Goal: Task Accomplishment & Management: Manage account settings

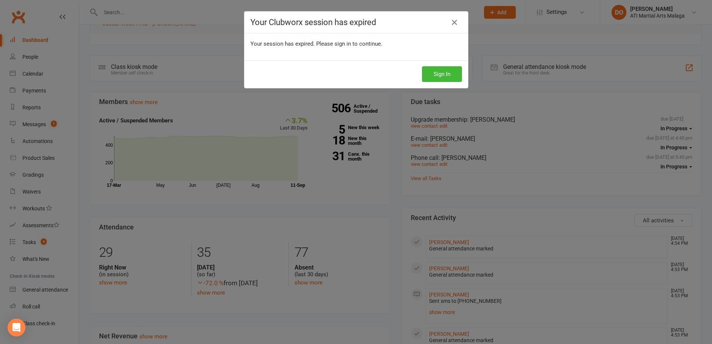
click at [319, 12] on div "Your Clubworx session has expired" at bounding box center [357, 23] width 224 height 22
click at [441, 74] on button "Sign In" at bounding box center [445, 74] width 40 height 16
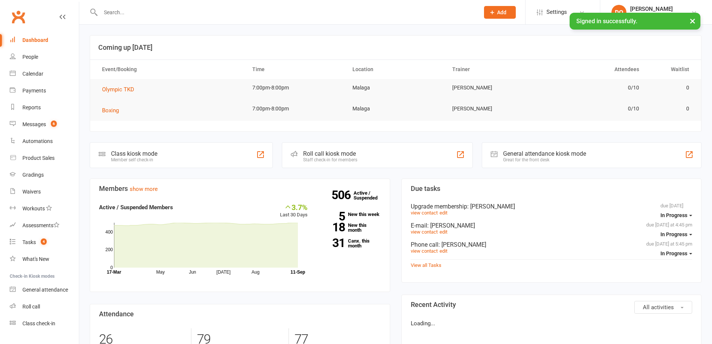
click at [341, 13] on input "text" at bounding box center [286, 12] width 376 height 10
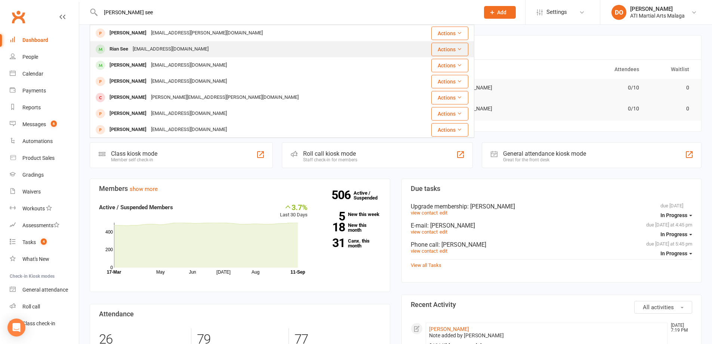
type input "ryan see"
click at [140, 47] on div "priscasee@yahoo.com" at bounding box center [171, 49] width 80 height 11
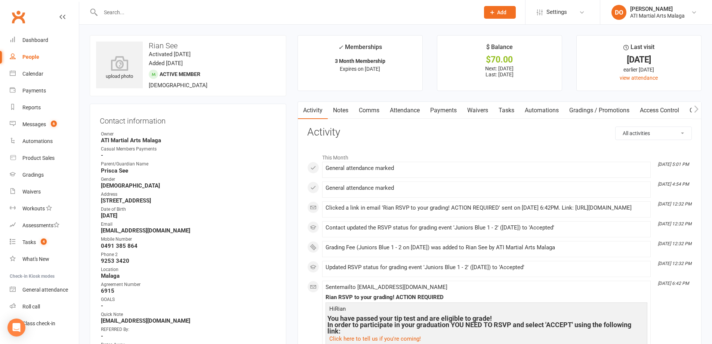
click at [449, 109] on link "Payments" at bounding box center [443, 110] width 37 height 17
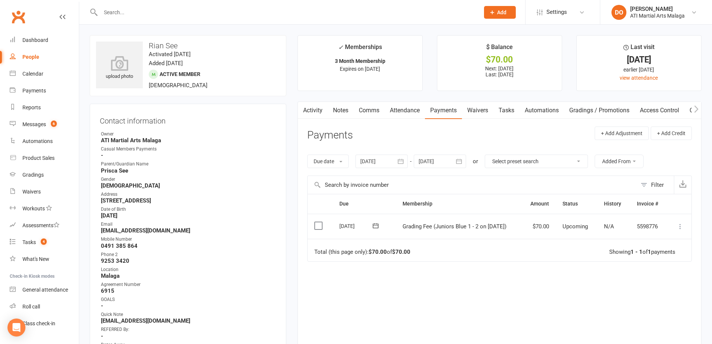
click at [322, 224] on label at bounding box center [320, 225] width 10 height 7
click at [319, 222] on input "checkbox" at bounding box center [317, 222] width 5 height 0
click at [668, 321] on button "Change status" at bounding box center [672, 327] width 59 height 16
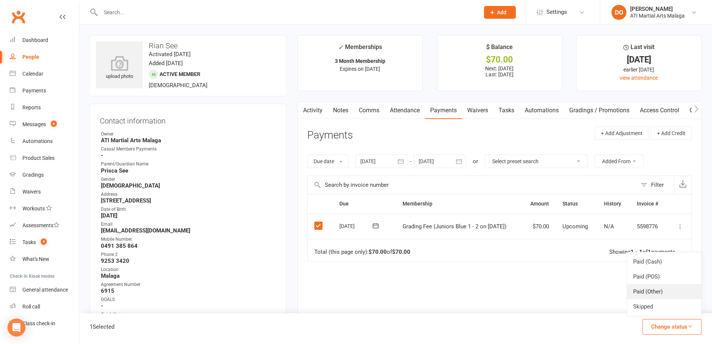
click at [652, 289] on link "Paid (Other)" at bounding box center [665, 291] width 74 height 15
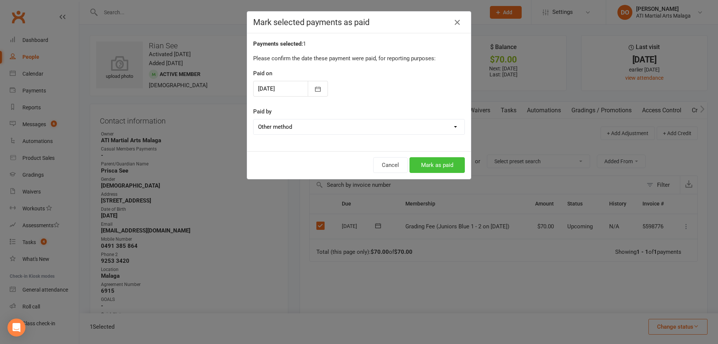
click at [453, 163] on button "Mark as paid" at bounding box center [437, 165] width 55 height 16
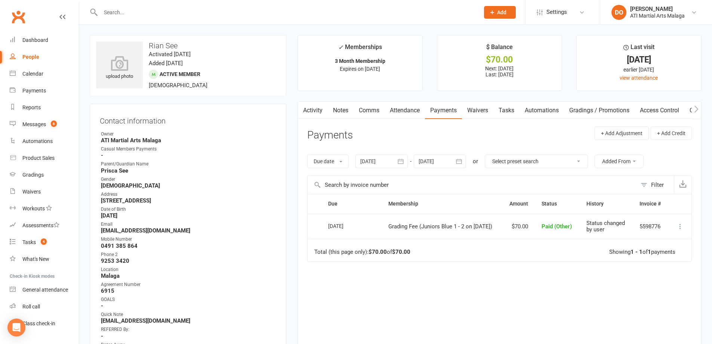
click at [347, 108] on link "Notes" at bounding box center [341, 110] width 26 height 17
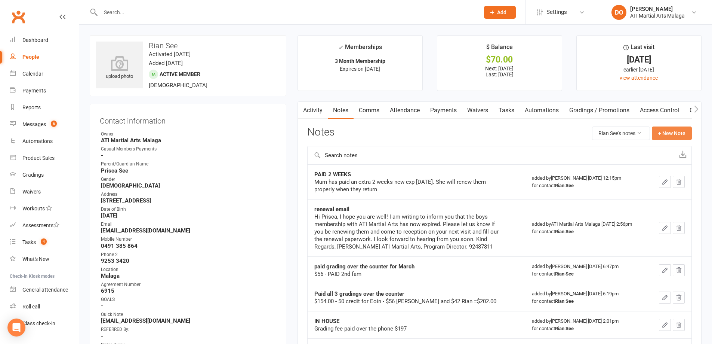
click at [666, 131] on button "+ New Note" at bounding box center [672, 132] width 40 height 13
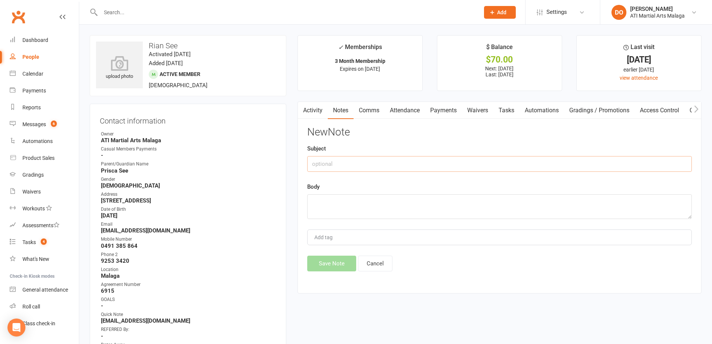
click at [380, 163] on input "text" at bounding box center [499, 164] width 385 height 16
type input "Prisca paid over the counter"
click at [399, 202] on textarea at bounding box center [499, 206] width 385 height 25
type textarea "for September grading"
click at [315, 270] on button "Save Note" at bounding box center [331, 263] width 49 height 16
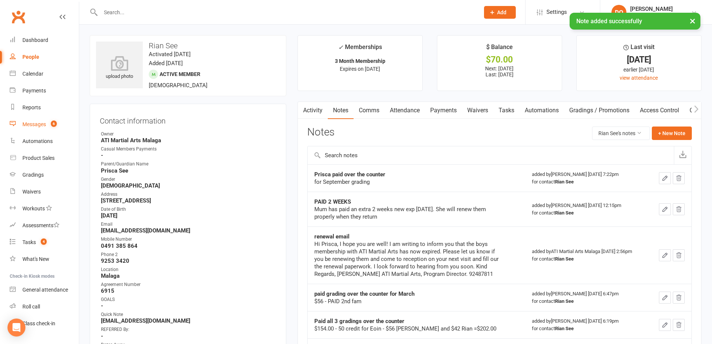
click at [36, 125] on div "Messages" at bounding box center [34, 124] width 24 height 6
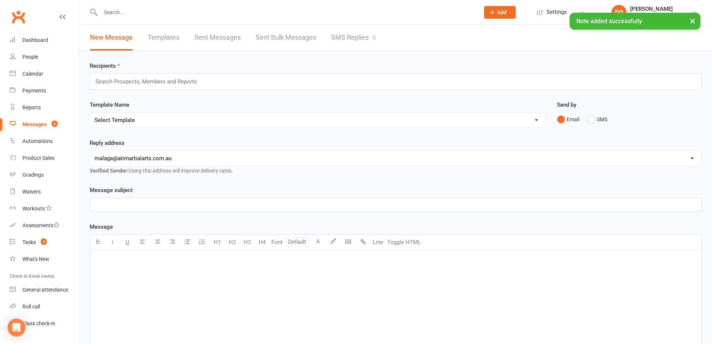
click at [347, 43] on link "SMS Replies 6" at bounding box center [353, 38] width 45 height 26
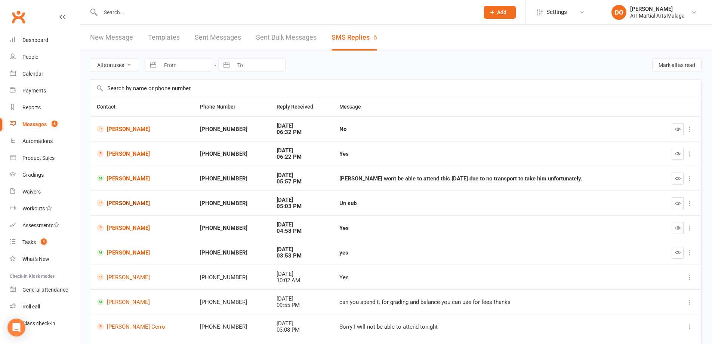
click at [129, 203] on link "[PERSON_NAME]" at bounding box center [142, 202] width 90 height 7
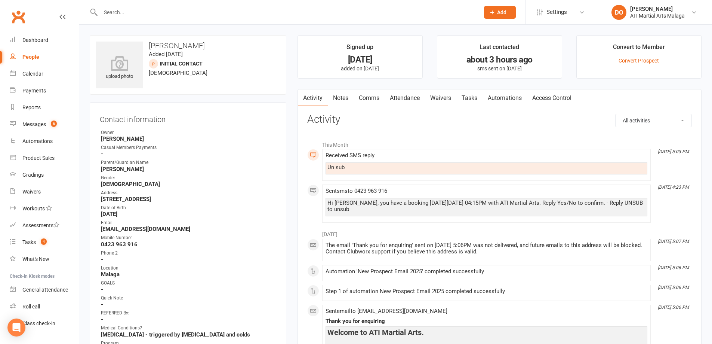
click at [336, 94] on link "Notes" at bounding box center [341, 97] width 26 height 17
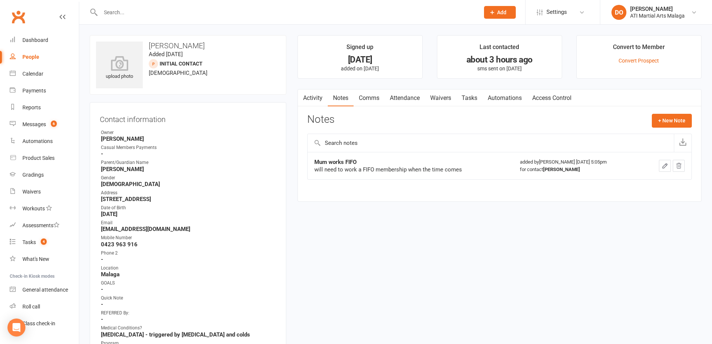
click at [313, 101] on link "Activity" at bounding box center [313, 97] width 30 height 17
